Goal: Communication & Community: Participate in discussion

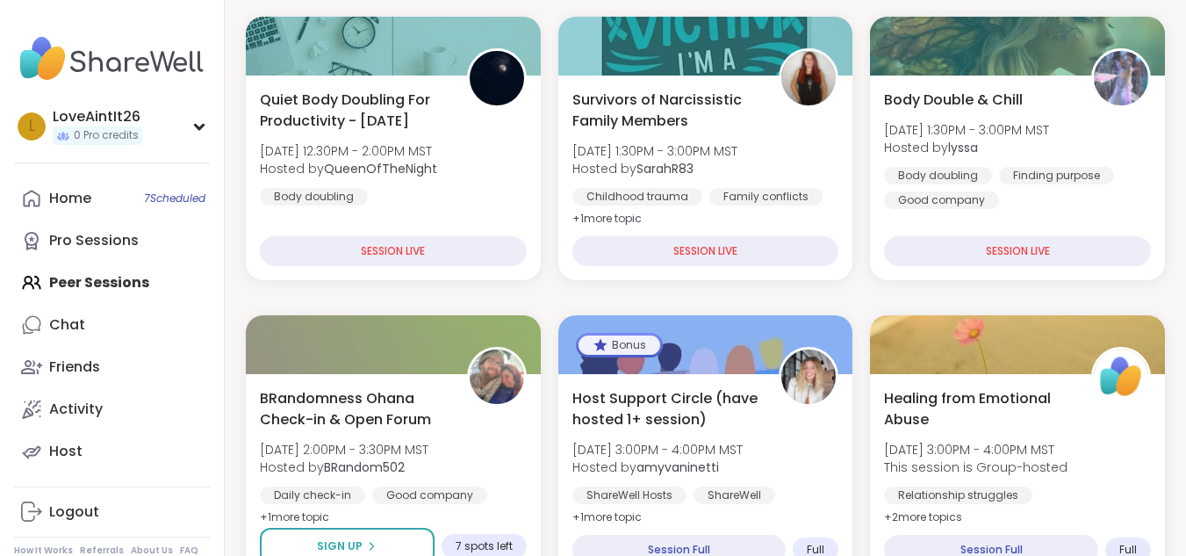
scroll to position [240, 0]
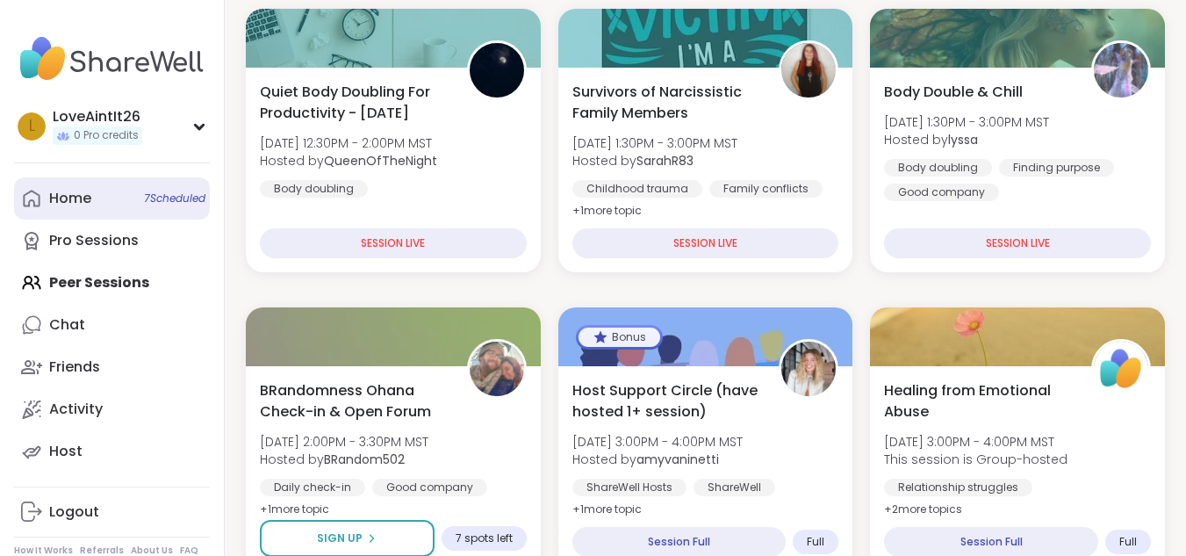
click at [73, 205] on div "Home 7 Scheduled" at bounding box center [70, 198] width 42 height 19
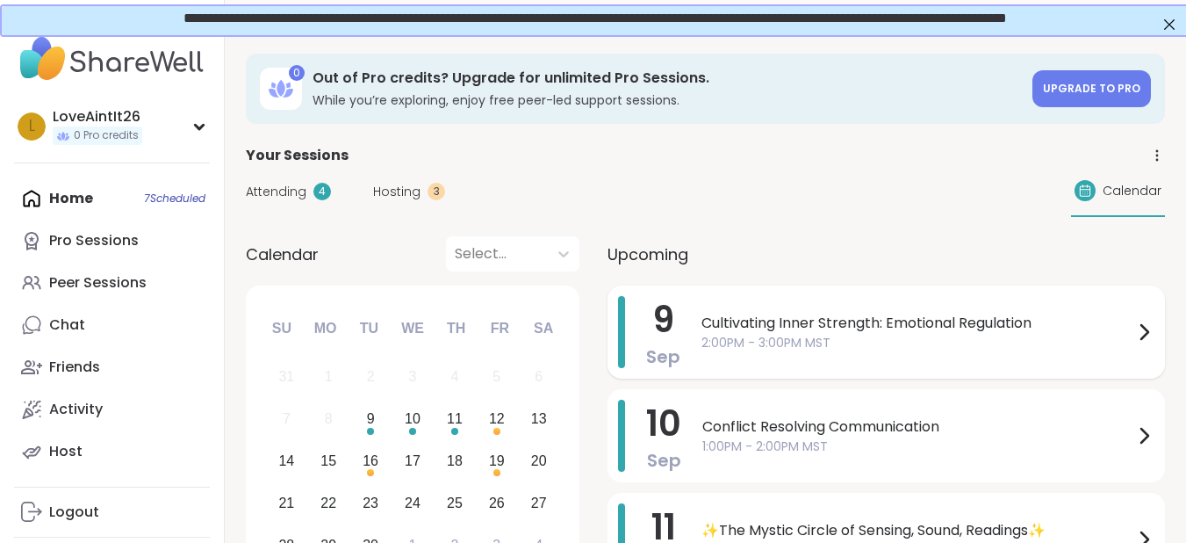
click at [929, 339] on span "2:00PM - 3:00PM MST" at bounding box center [918, 343] width 432 height 18
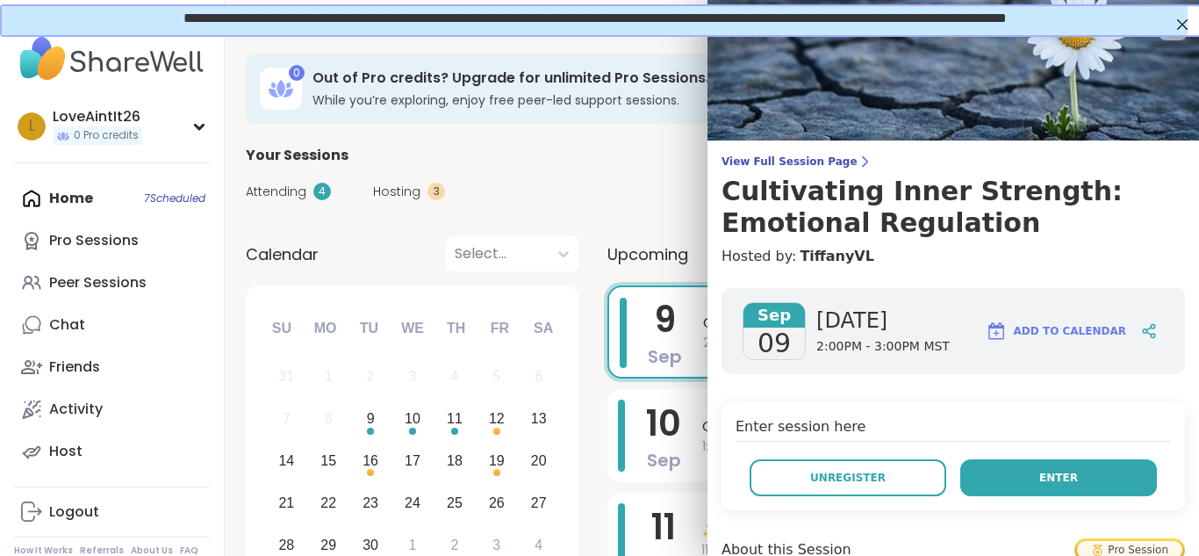
click at [1014, 492] on button "Enter" at bounding box center [1059, 477] width 197 height 37
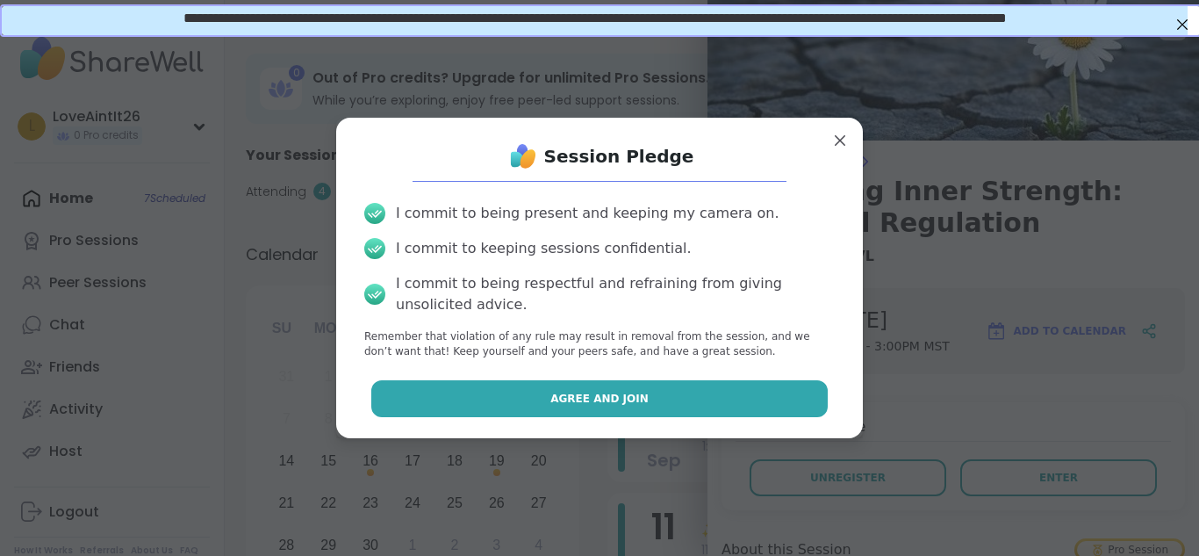
click at [552, 382] on button "Agree and Join" at bounding box center [599, 398] width 457 height 37
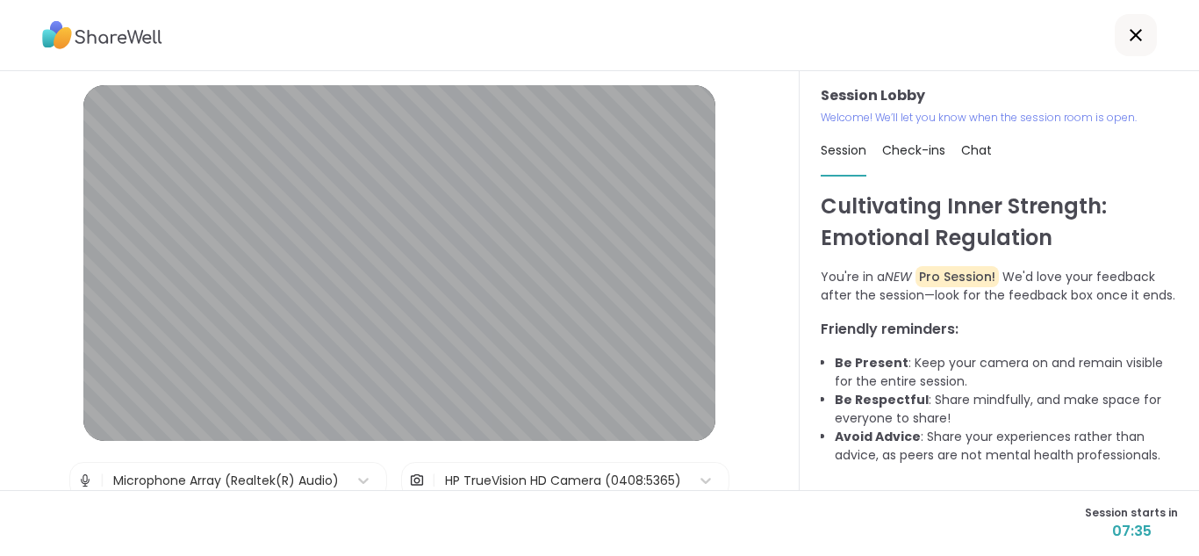
scroll to position [74, 0]
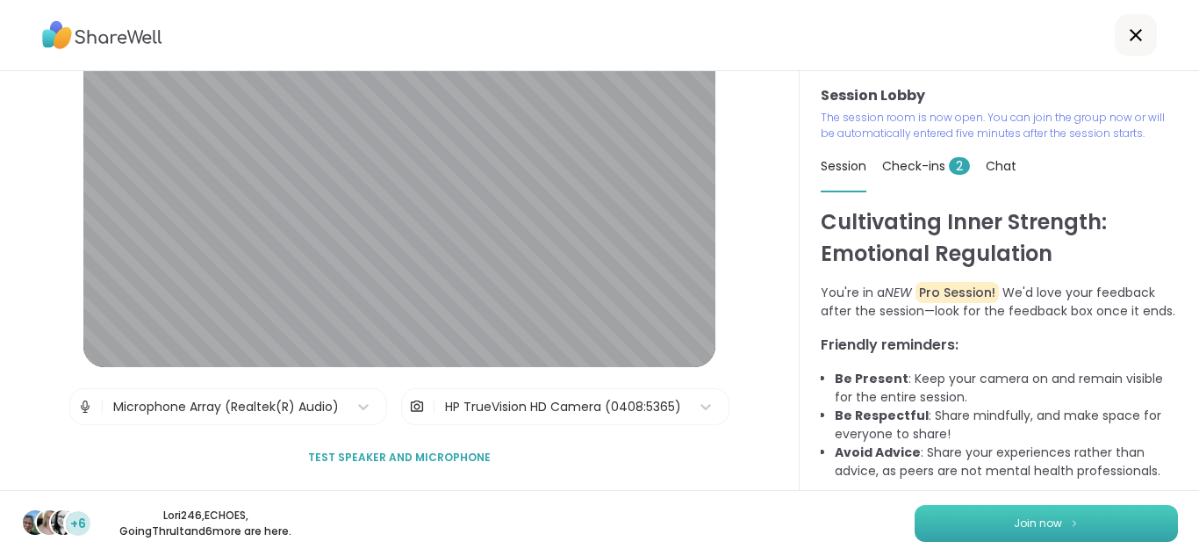
click at [1098, 520] on button "Join now" at bounding box center [1046, 523] width 263 height 37
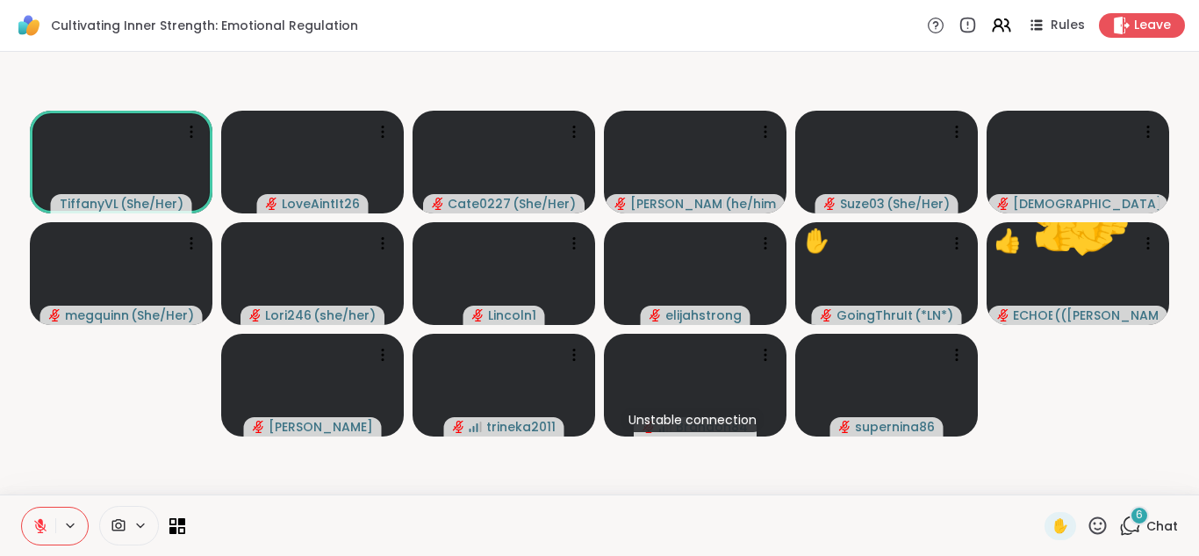
click at [1134, 522] on div "6" at bounding box center [1139, 515] width 19 height 19
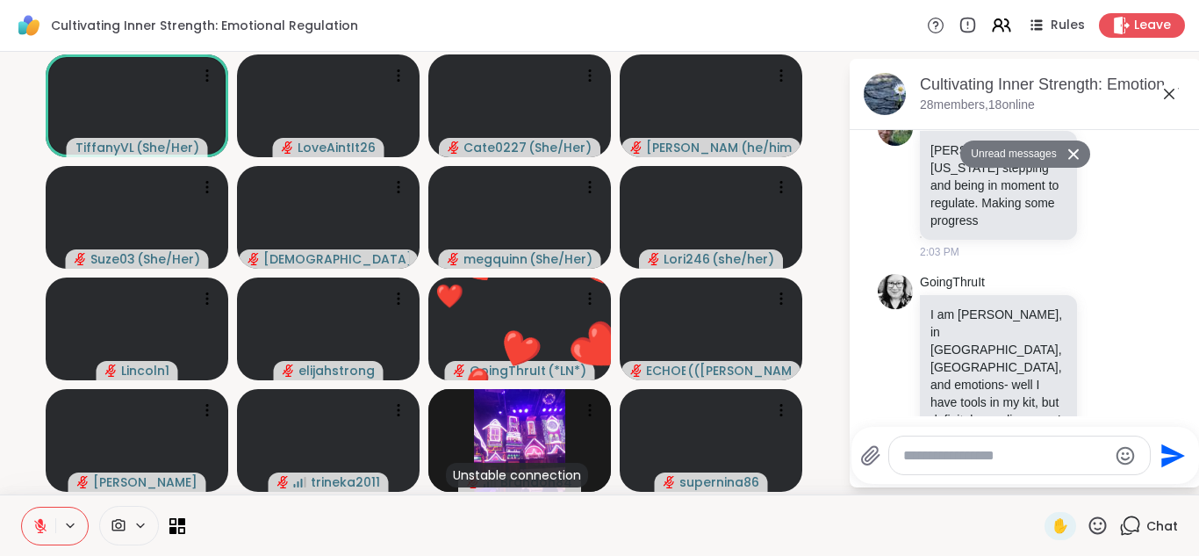
scroll to position [782, 0]
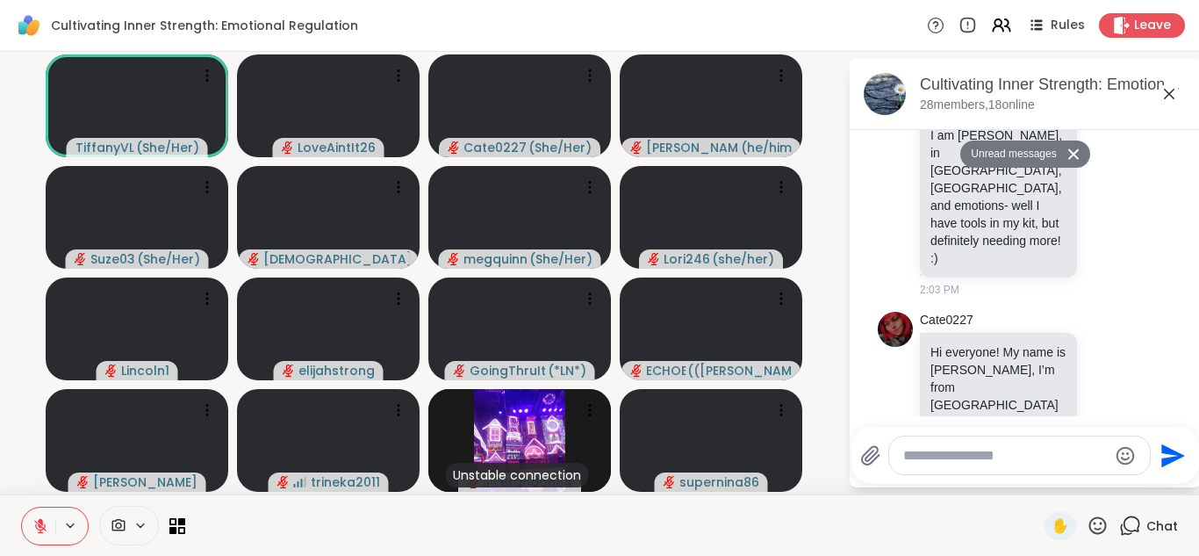
click at [1171, 93] on icon at bounding box center [1169, 94] width 11 height 11
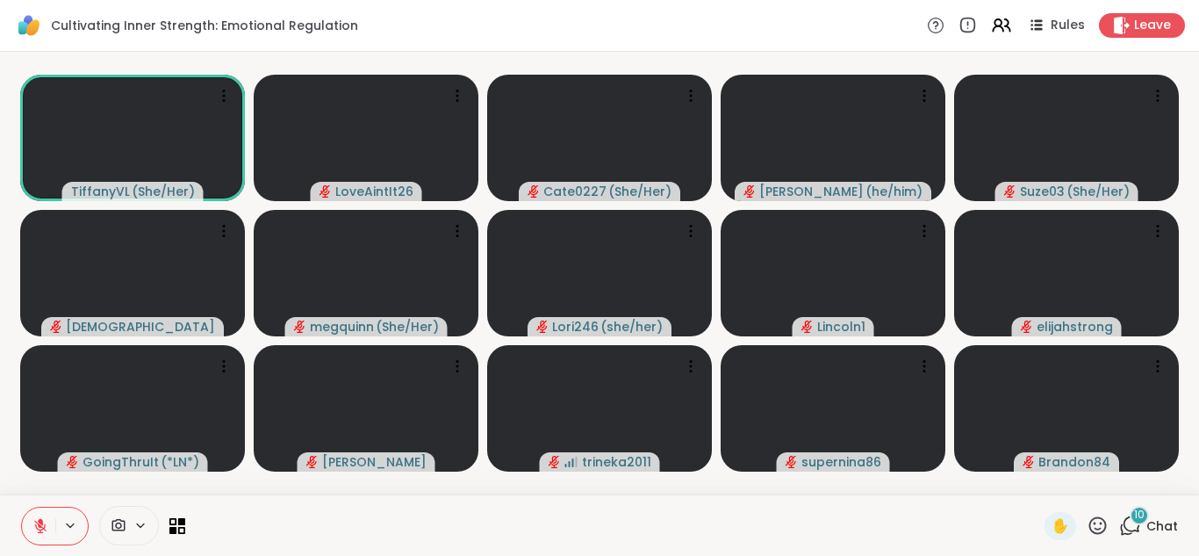
click at [1130, 516] on div "10" at bounding box center [1139, 515] width 19 height 19
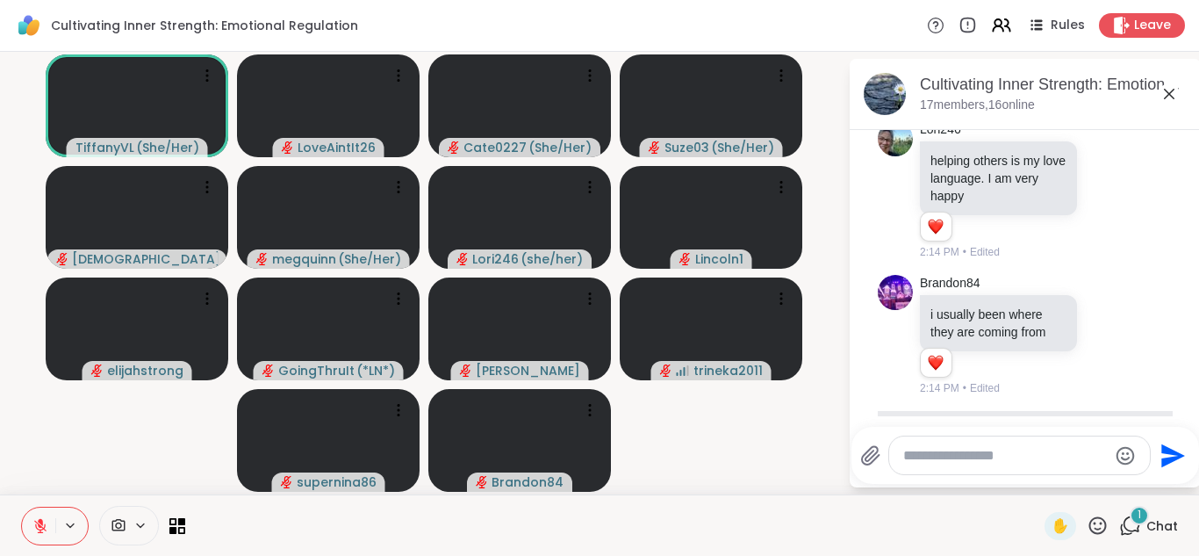
scroll to position [2313, 0]
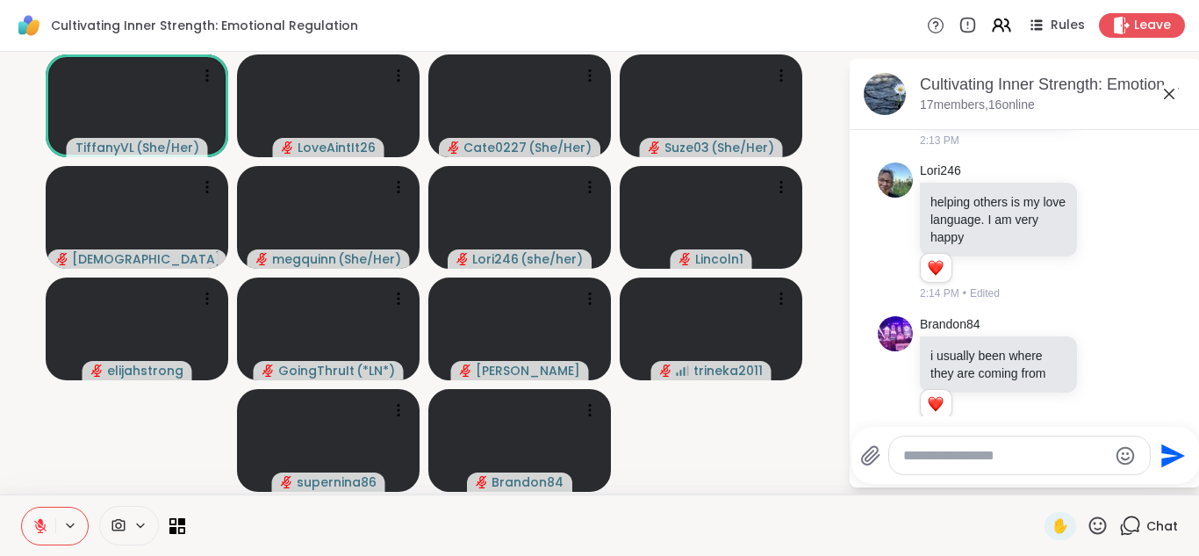
click at [1048, 474] on div at bounding box center [1020, 456] width 263 height 40
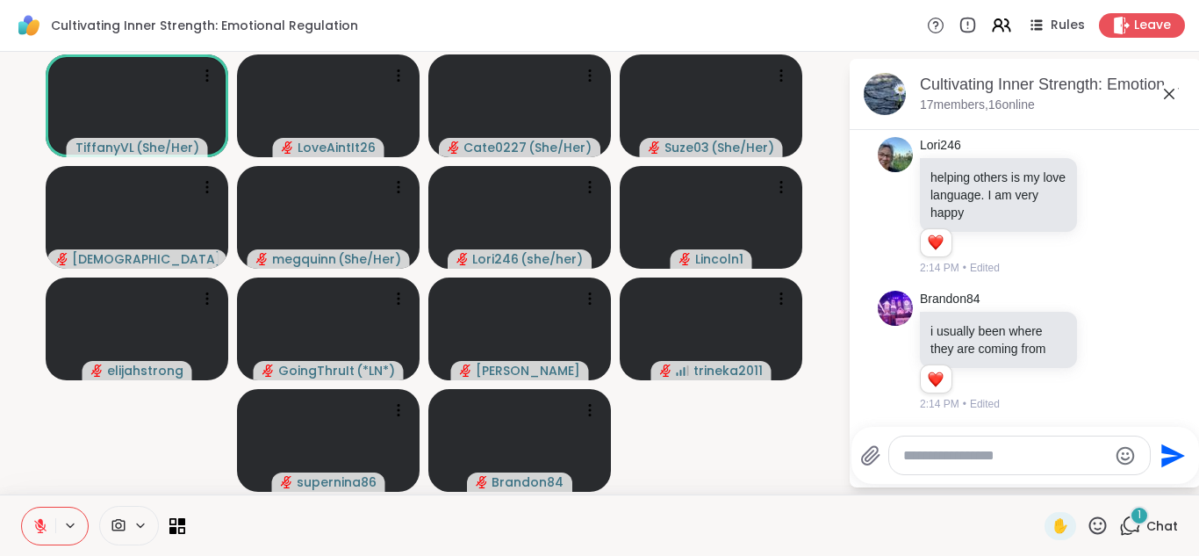
scroll to position [2584, 0]
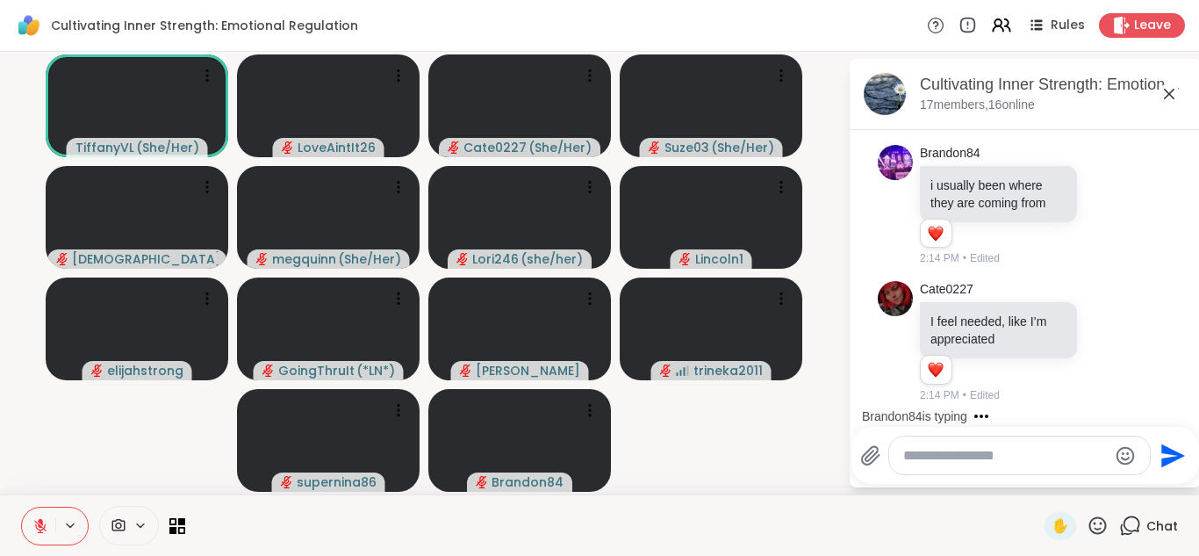
click at [1100, 465] on icon at bounding box center [1108, 474] width 16 height 18
click at [1100, 438] on div "Select Reaction: Heart" at bounding box center [1108, 446] width 16 height 16
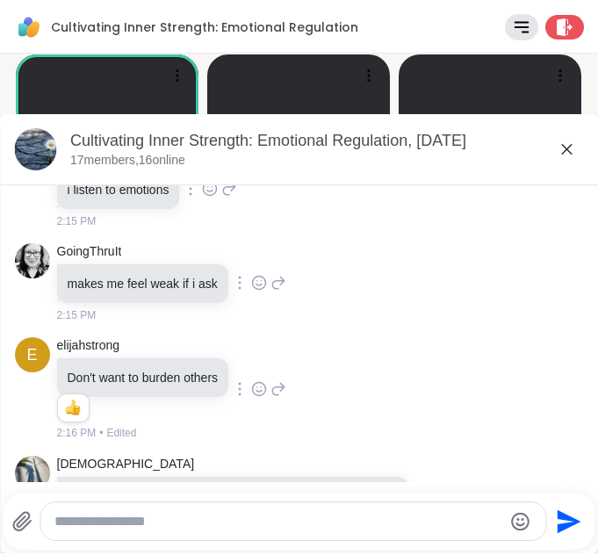
scroll to position [2472, 0]
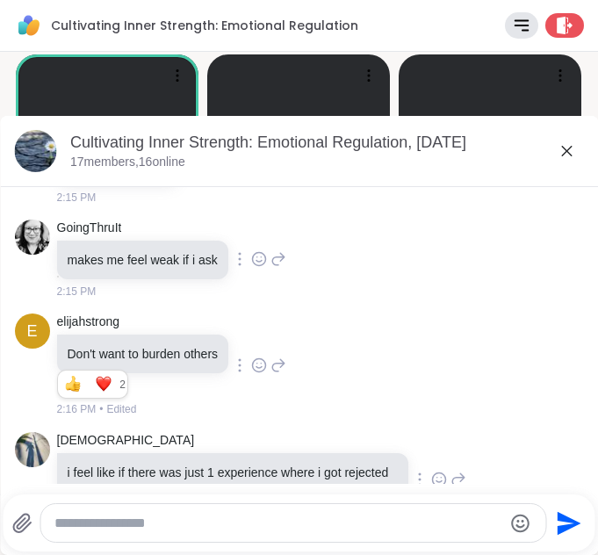
click at [556, 153] on icon at bounding box center [566, 150] width 21 height 21
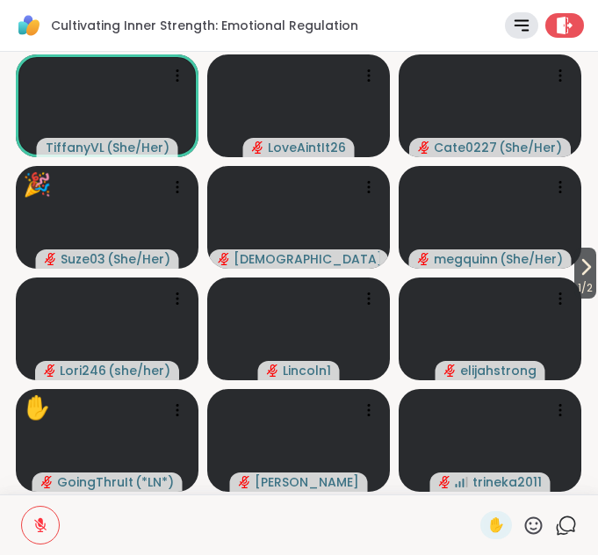
click at [555, 536] on icon at bounding box center [566, 526] width 22 height 22
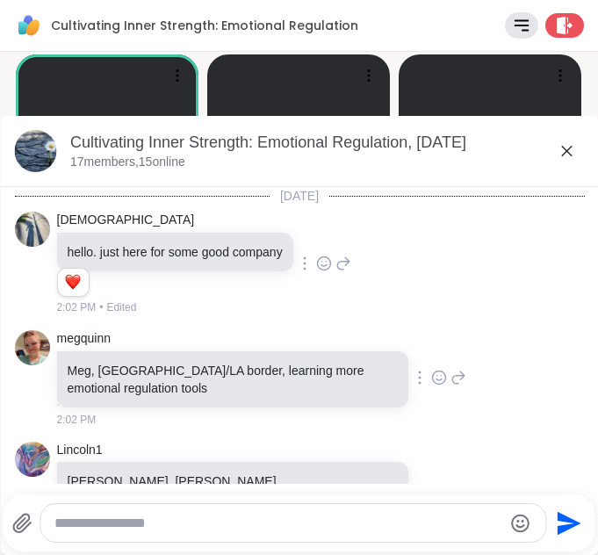
scroll to position [2454, 0]
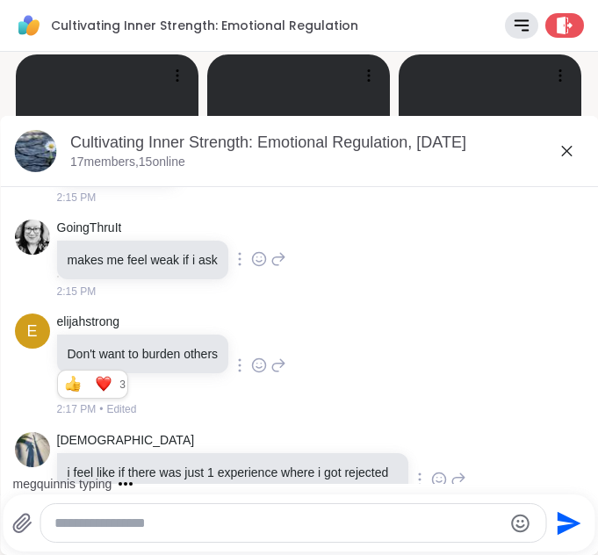
click at [561, 151] on icon at bounding box center [566, 151] width 11 height 11
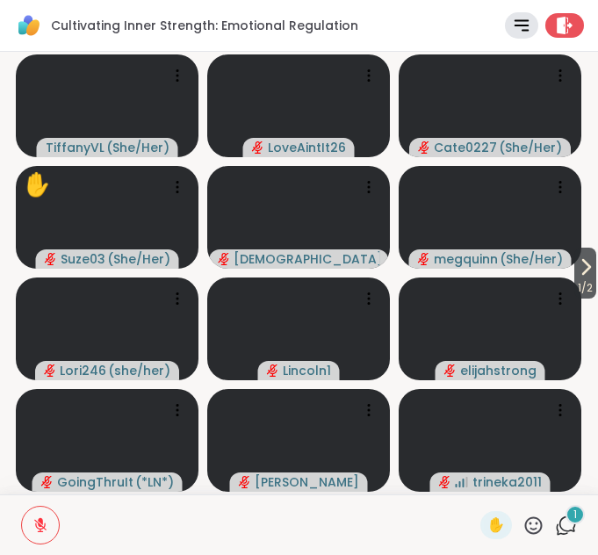
scroll to position [0, 13]
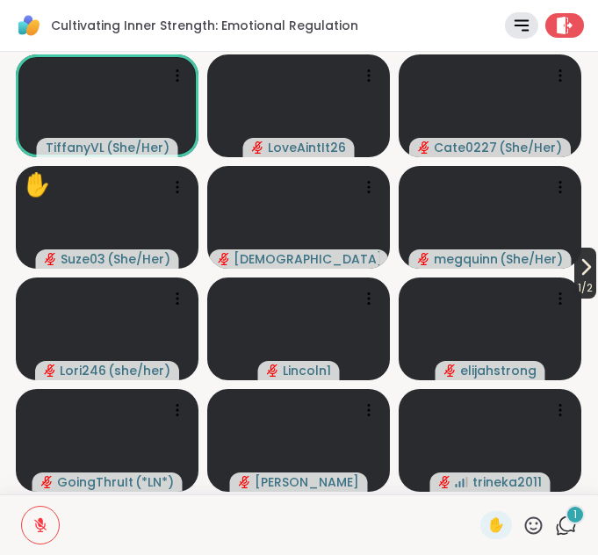
click at [574, 277] on span "1 / 2" at bounding box center [585, 287] width 22 height 21
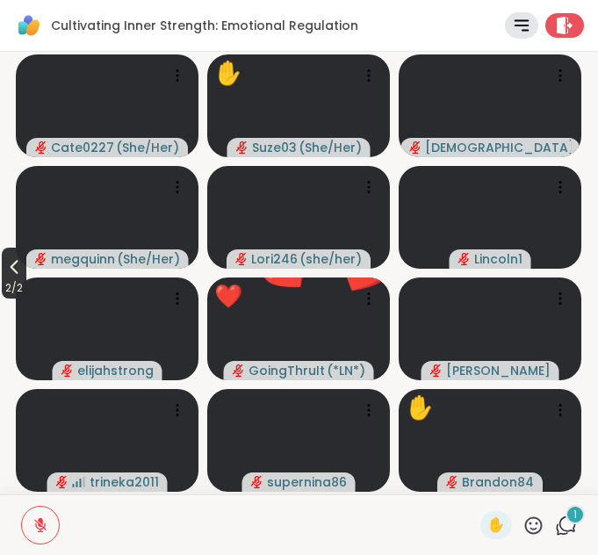
click at [11, 276] on icon at bounding box center [14, 266] width 21 height 21
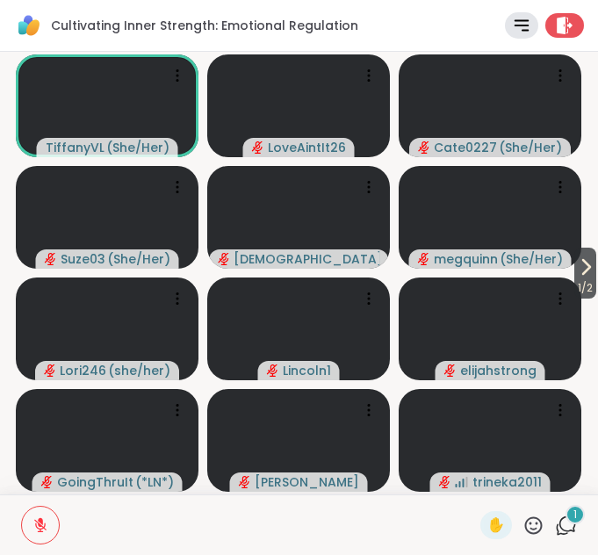
click at [555, 525] on icon at bounding box center [566, 526] width 22 height 22
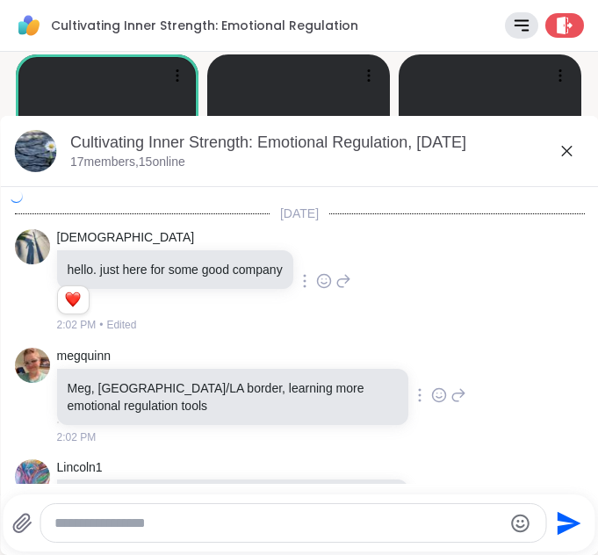
scroll to position [2625, 0]
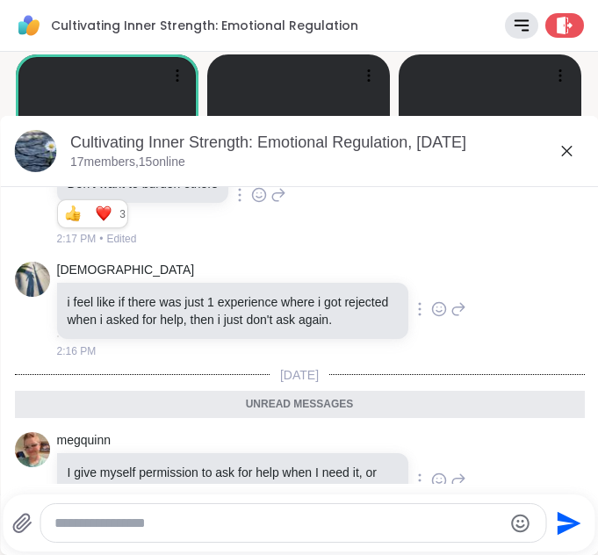
click at [306, 391] on div "Unread messages" at bounding box center [299, 405] width 570 height 28
click at [561, 151] on icon at bounding box center [566, 151] width 11 height 11
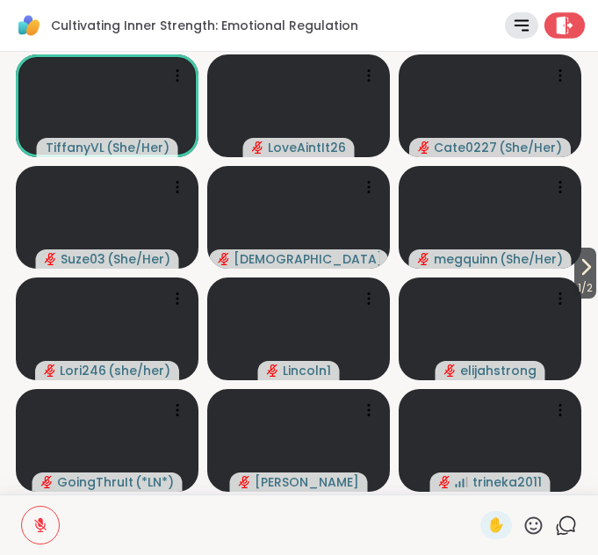
click at [557, 26] on icon at bounding box center [565, 25] width 17 height 18
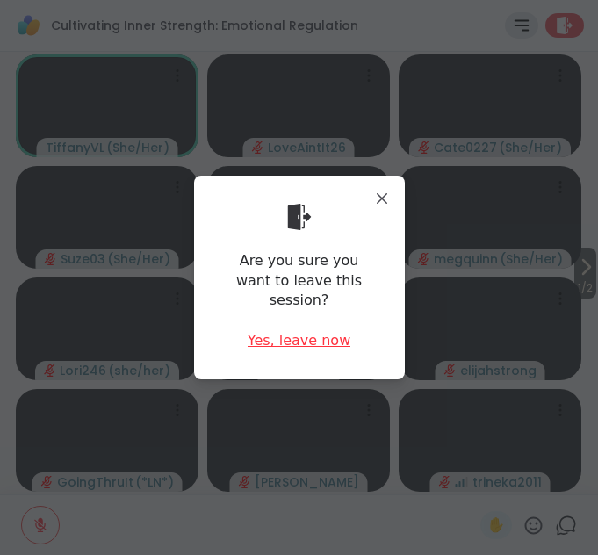
click at [279, 331] on div "Yes, leave now" at bounding box center [300, 340] width 104 height 19
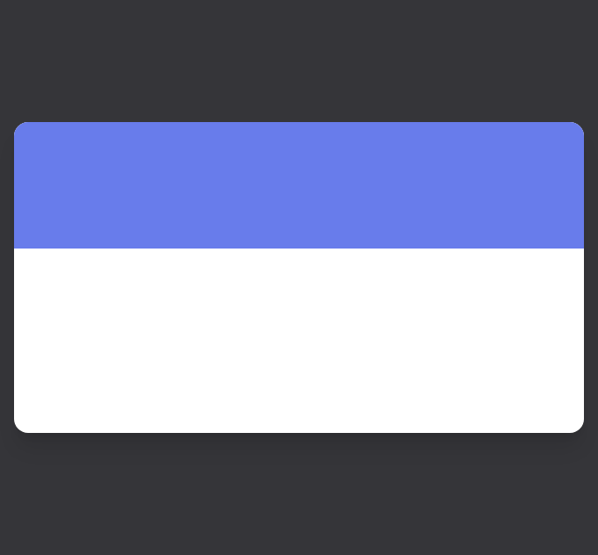
scroll to position [0, 0]
